Goal: Find specific page/section: Find specific page/section

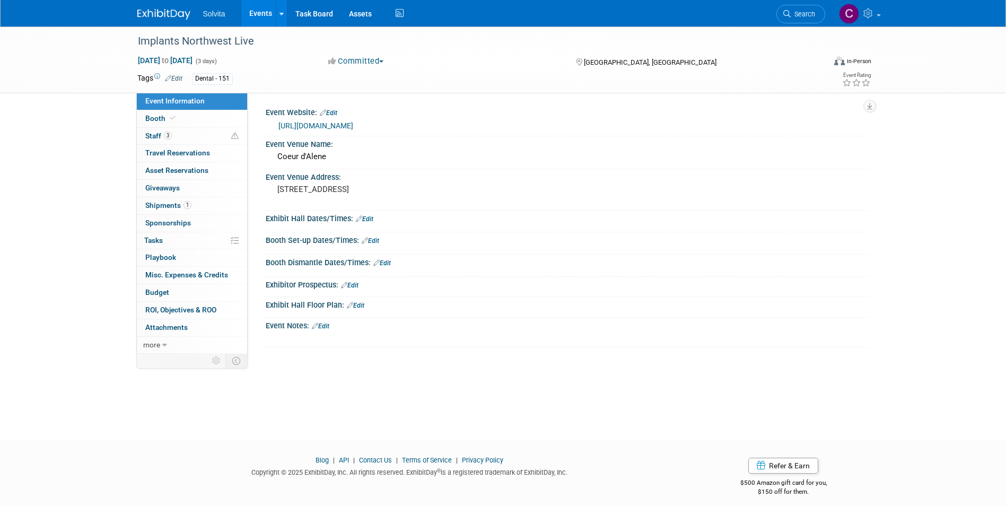
click at [256, 10] on link "Events" at bounding box center [260, 13] width 39 height 27
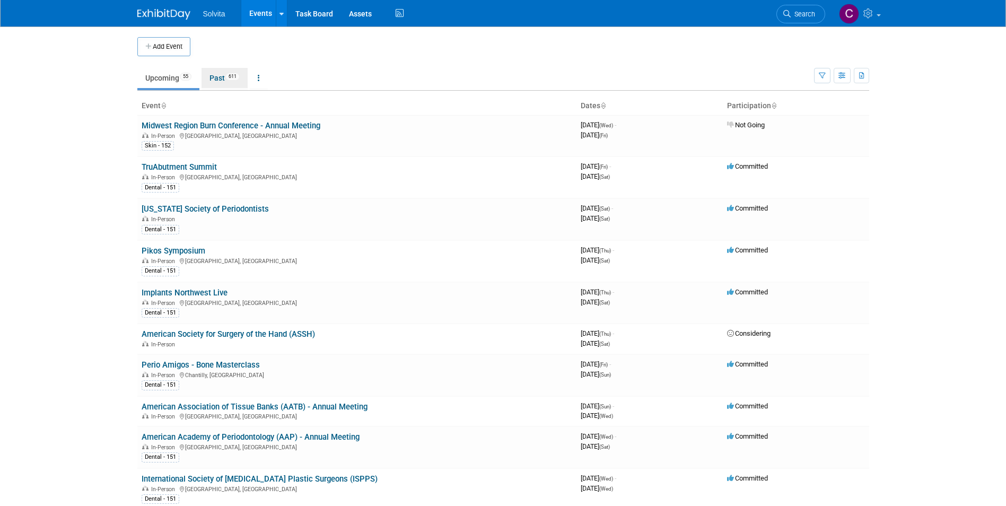
click at [217, 78] on link "Past 611" at bounding box center [225, 78] width 46 height 20
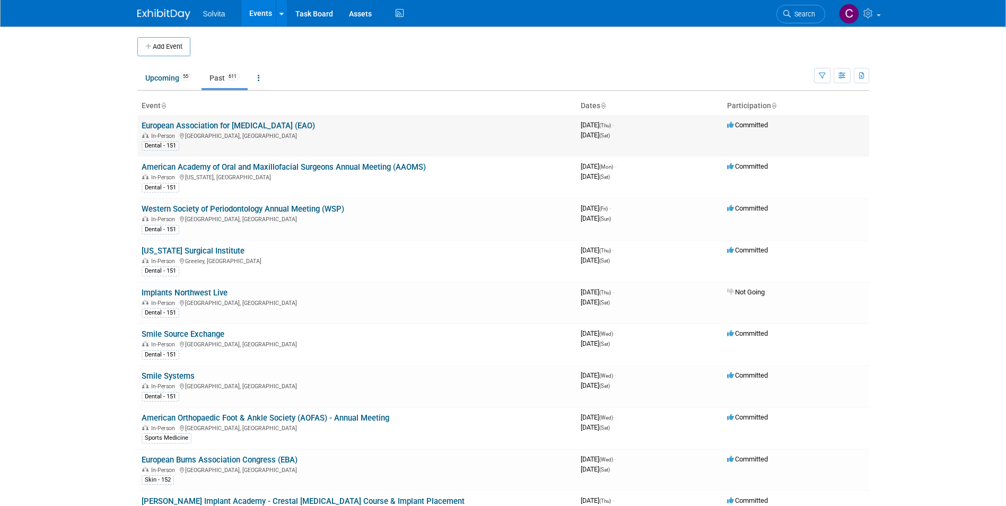
click at [298, 128] on link "European Association for Osseointegration (EAO)" at bounding box center [228, 126] width 173 height 10
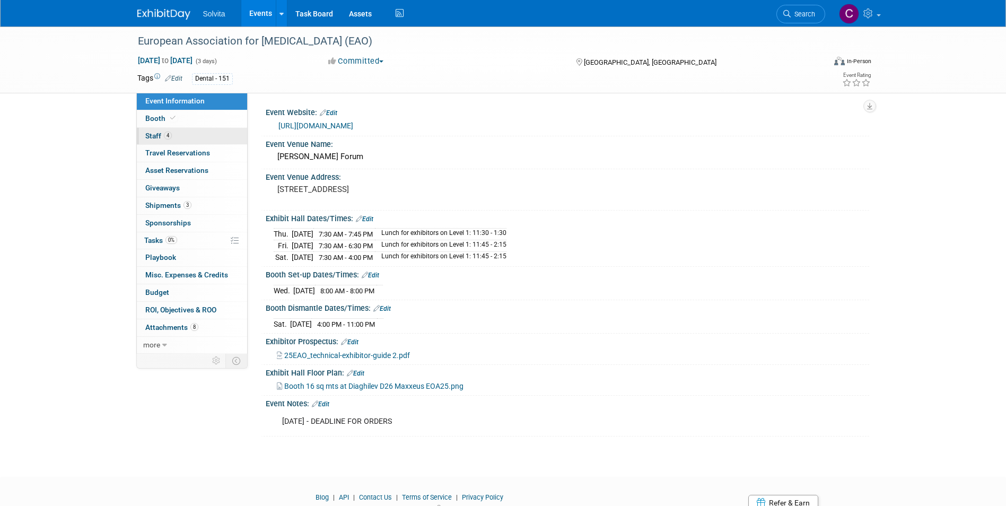
click at [155, 136] on span "Staff 4" at bounding box center [158, 136] width 27 height 8
